Goal: Transaction & Acquisition: Purchase product/service

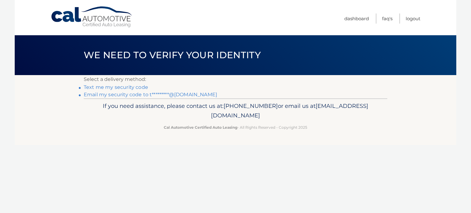
click at [144, 87] on link "Text me my security code" at bounding box center [116, 87] width 64 height 6
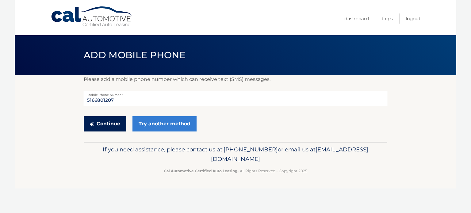
click at [119, 121] on button "Continue" at bounding box center [105, 123] width 43 height 15
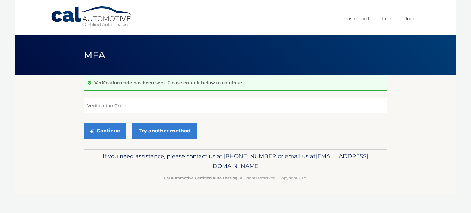
click at [131, 105] on input "Verification Code" at bounding box center [236, 105] width 304 height 15
type input "219987"
click at [121, 126] on button "Continue" at bounding box center [105, 130] width 43 height 15
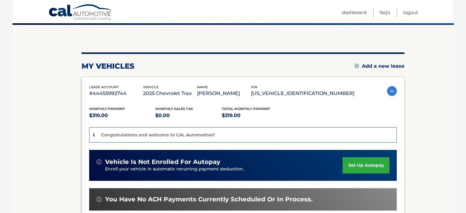
scroll to position [120, 0]
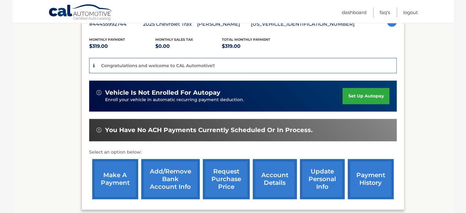
click at [115, 175] on link "make a payment" at bounding box center [115, 179] width 46 height 40
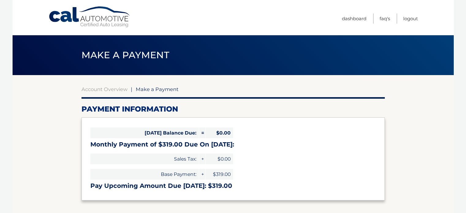
select select "NzBlYmM4YWEtYmVhNy00NGU1LWIyNDQtMmJmMTkzZTAyZTg3"
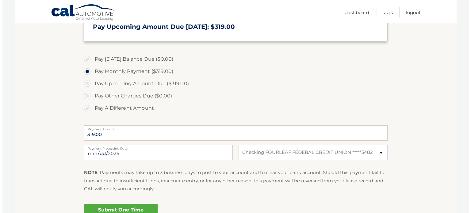
scroll to position [204, 0]
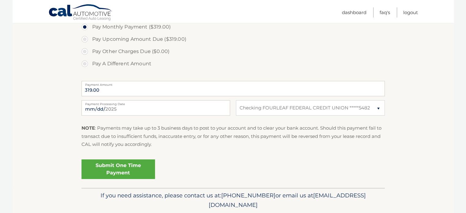
click at [140, 169] on link "Submit One Time Payment" at bounding box center [119, 169] width 74 height 20
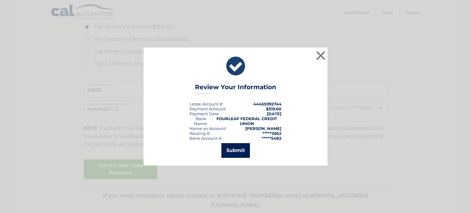
click at [233, 151] on button "Submit" at bounding box center [235, 150] width 29 height 15
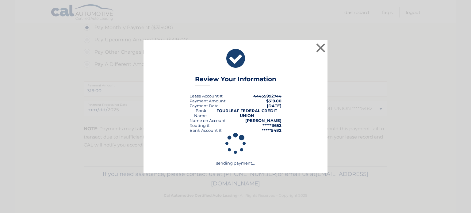
scroll to position [202, 0]
